Goal: Transaction & Acquisition: Purchase product/service

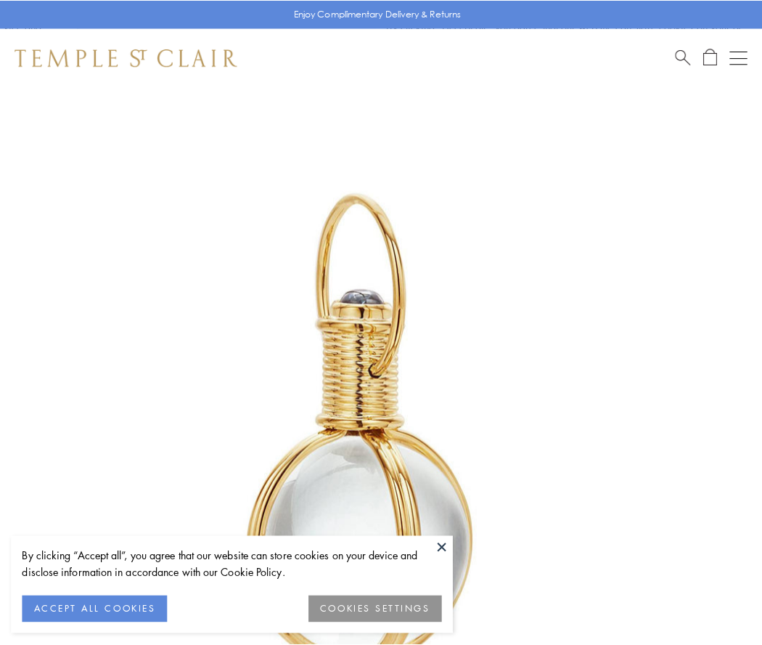
scroll to position [379, 0]
